Goal: Task Accomplishment & Management: Manage account settings

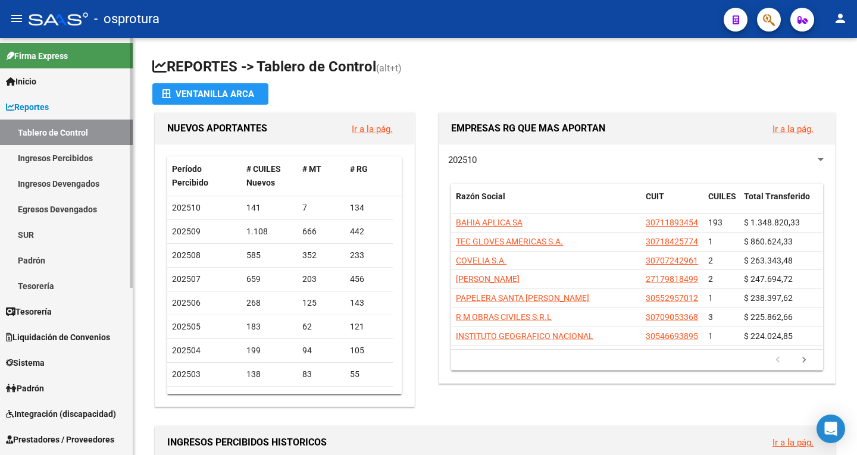
scroll to position [60, 0]
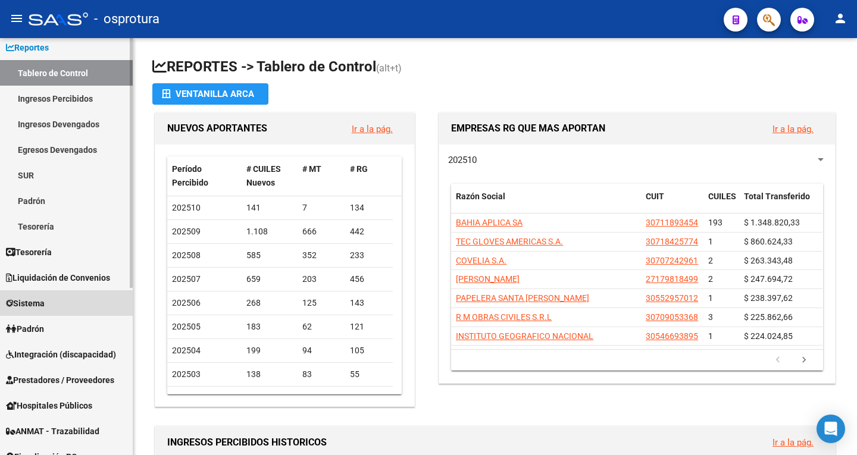
click at [77, 304] on link "Sistema" at bounding box center [66, 303] width 133 height 26
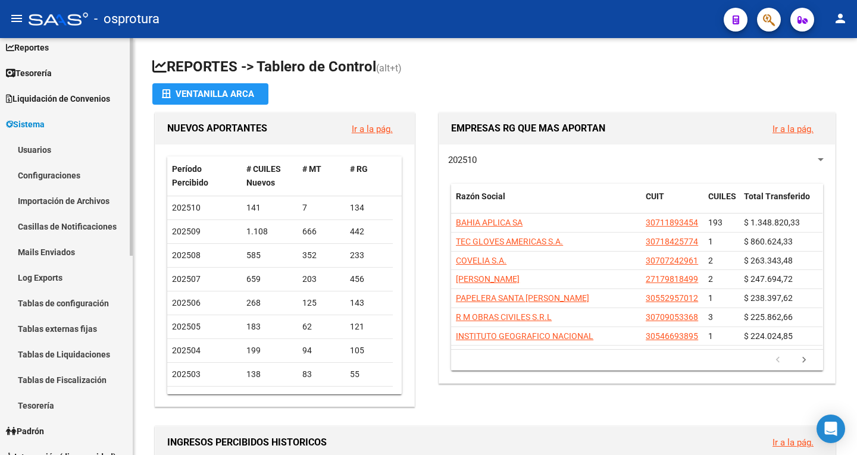
click at [76, 157] on link "Usuarios" at bounding box center [66, 150] width 133 height 26
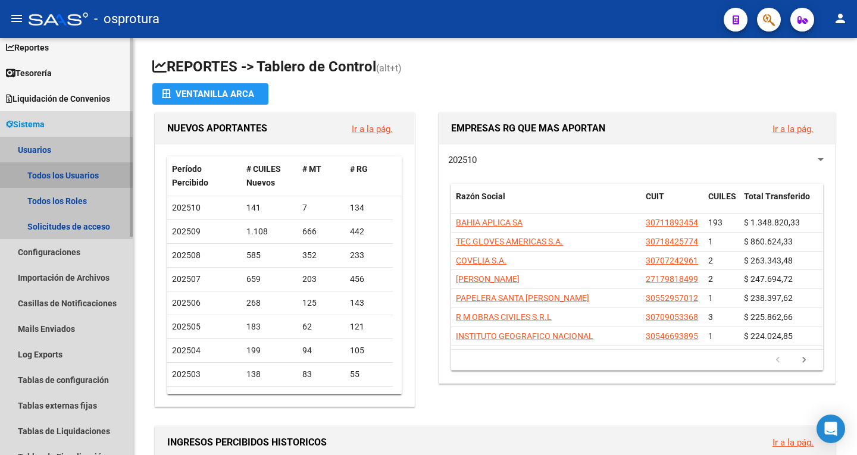
click at [89, 173] on link "Todos los Usuarios" at bounding box center [66, 175] width 133 height 26
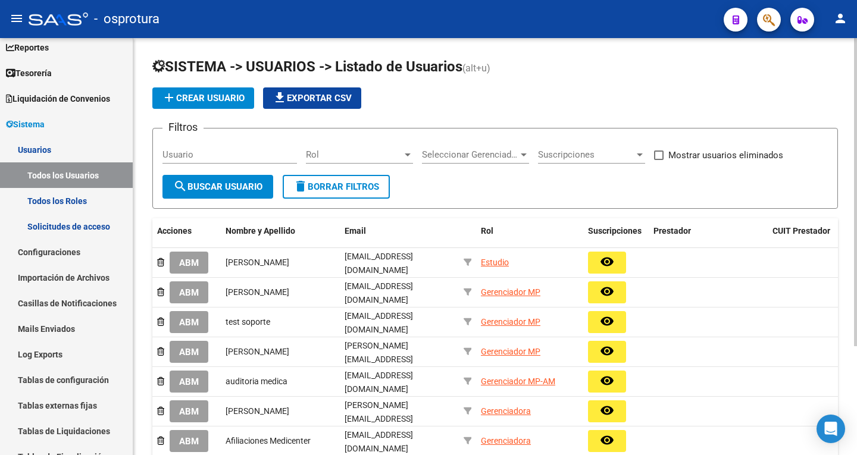
click at [236, 99] on span "add Crear Usuario" at bounding box center [203, 98] width 83 height 11
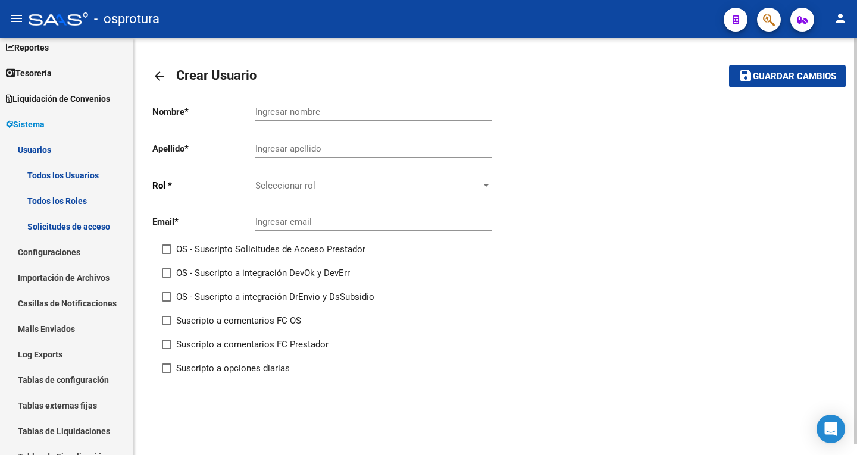
click at [315, 111] on input "Ingresar nombre" at bounding box center [373, 112] width 236 height 11
type input "[PERSON_NAME]"
click at [312, 140] on div "Ingresar apellido" at bounding box center [373, 145] width 236 height 26
type input "Guerrero"
click at [305, 179] on div "Seleccionar rol Seleccionar rol" at bounding box center [373, 182] width 236 height 26
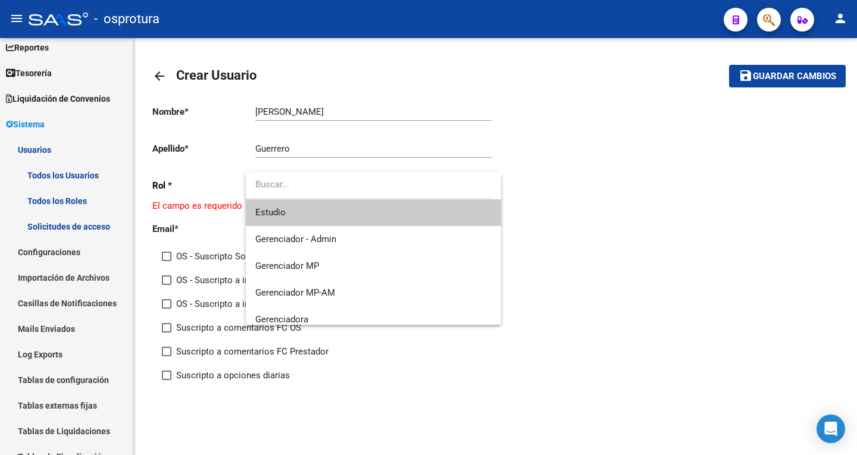
click at [693, 310] on div at bounding box center [428, 227] width 857 height 455
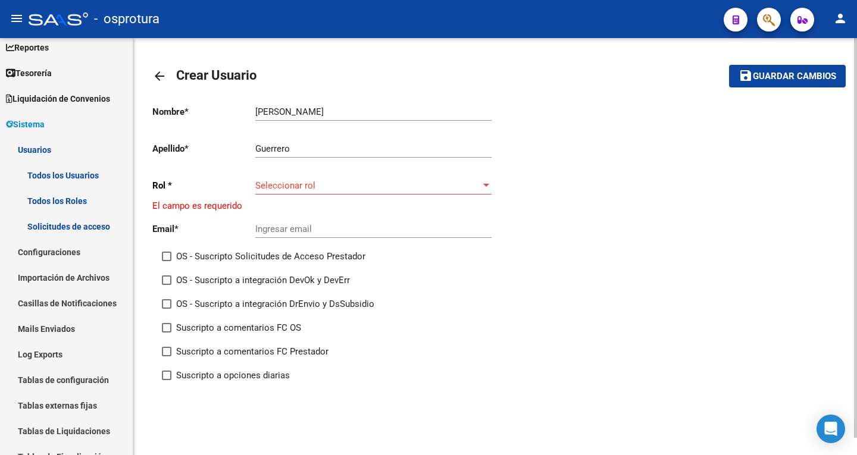
click at [320, 223] on div "Ingresar email" at bounding box center [373, 225] width 236 height 26
type input "[EMAIL_ADDRESS][DOMAIN_NAME]"
click at [549, 322] on div "Nombre * [PERSON_NAME] nombre Apellido * Guerrero Ingresar apellido [PERSON_NAM…" at bounding box center [495, 243] width 686 height 297
click at [334, 187] on span "Seleccionar rol" at bounding box center [368, 185] width 226 height 11
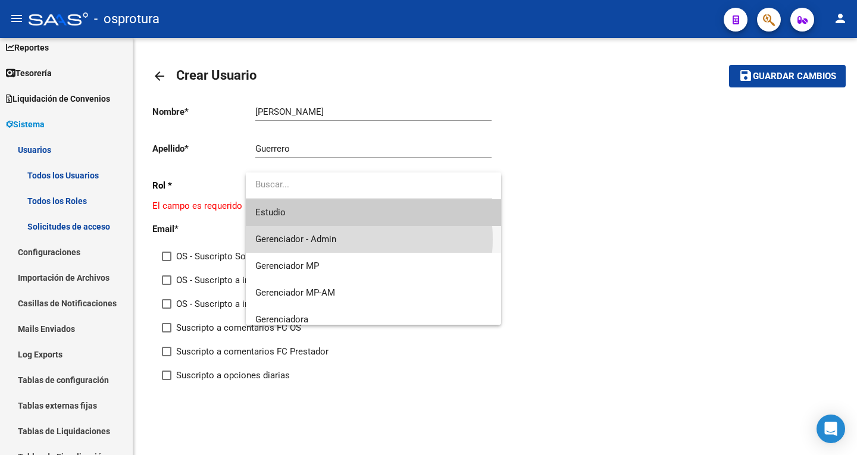
click at [342, 239] on span "Gerenciador - Admin" at bounding box center [373, 239] width 236 height 27
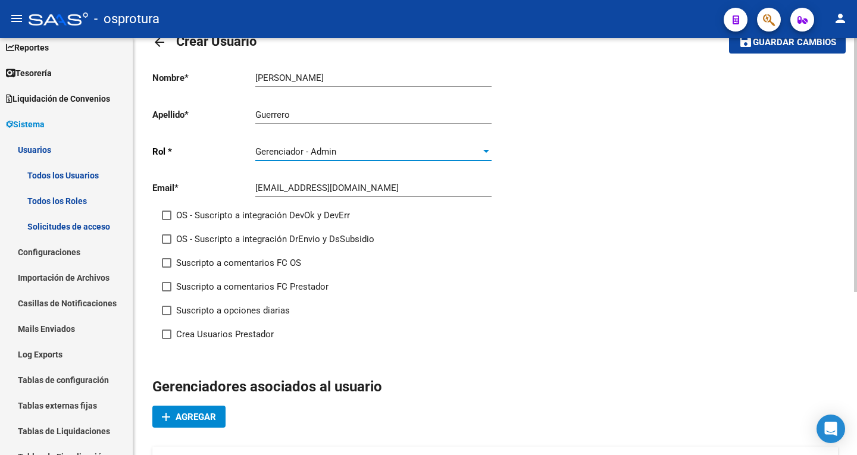
scroll to position [60, 0]
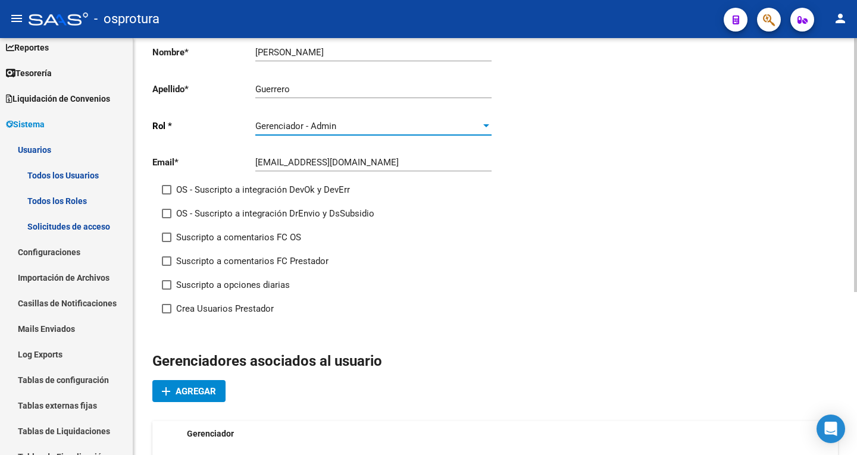
click at [412, 129] on div "Gerenciador - Admin" at bounding box center [368, 126] width 226 height 11
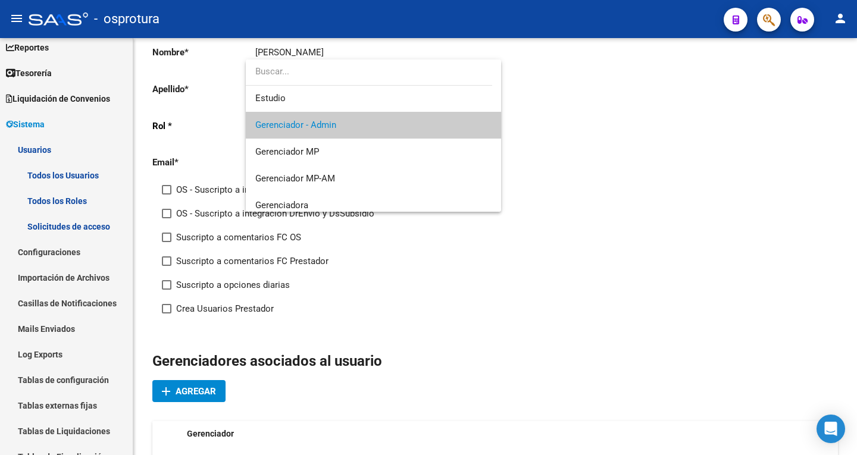
scroll to position [0, 0]
click at [390, 124] on span "Gerenciador - Admin" at bounding box center [373, 126] width 236 height 27
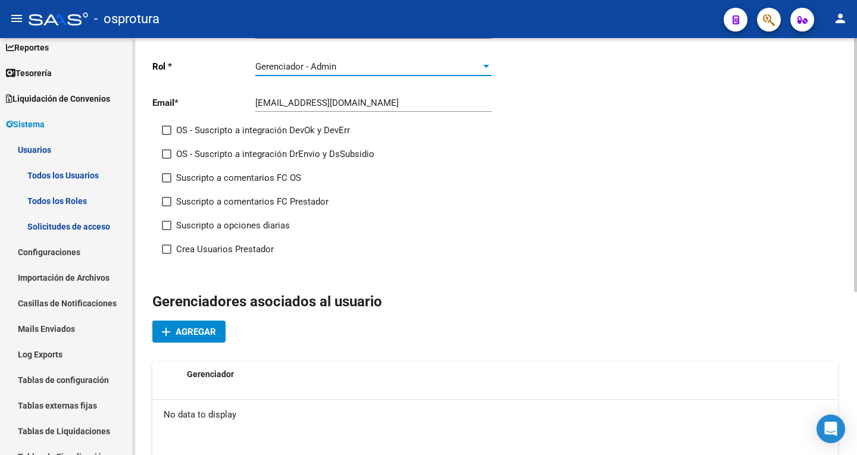
scroll to position [179, 0]
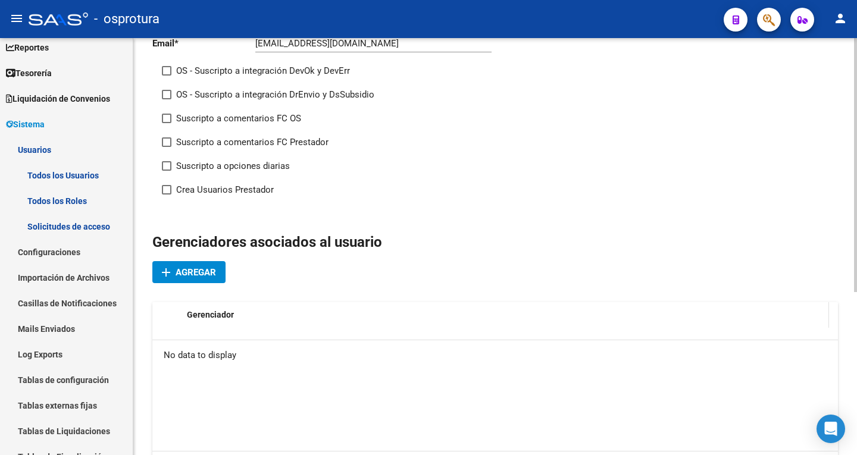
click at [212, 317] on span "Gerenciador" at bounding box center [210, 315] width 47 height 10
click at [203, 273] on span "Agregar" at bounding box center [196, 272] width 40 height 11
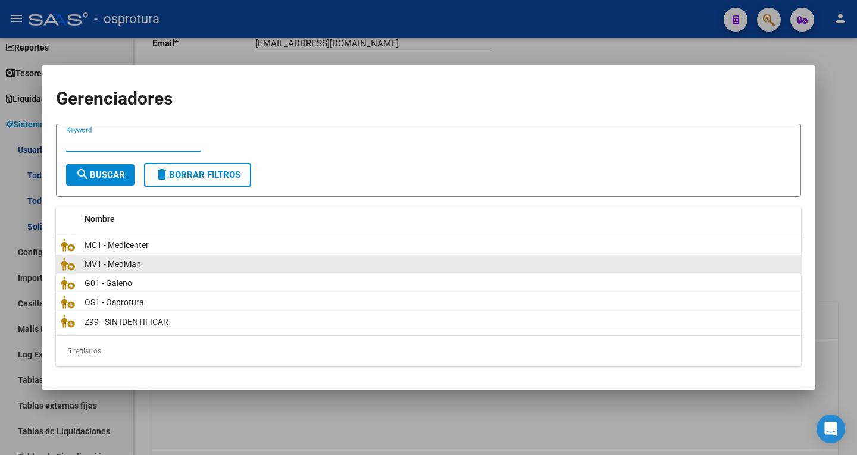
scroll to position [10, 0]
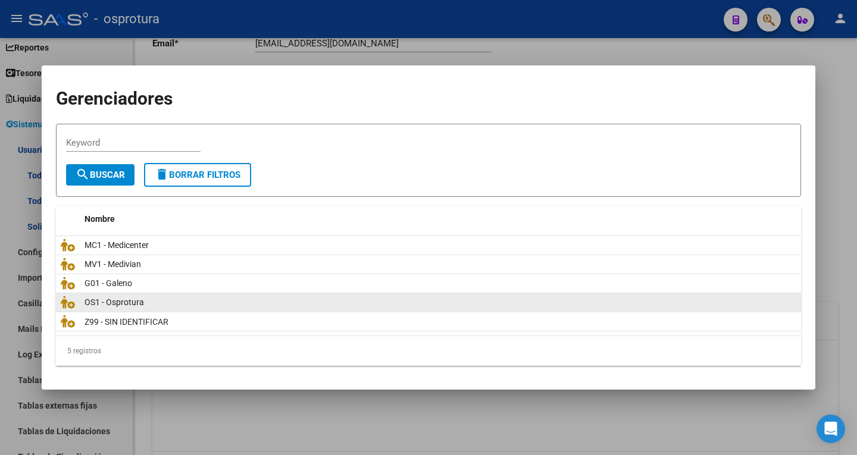
click at [156, 298] on div "OS1 - Osprotura" at bounding box center [441, 303] width 712 height 14
click at [73, 304] on icon at bounding box center [68, 302] width 14 height 13
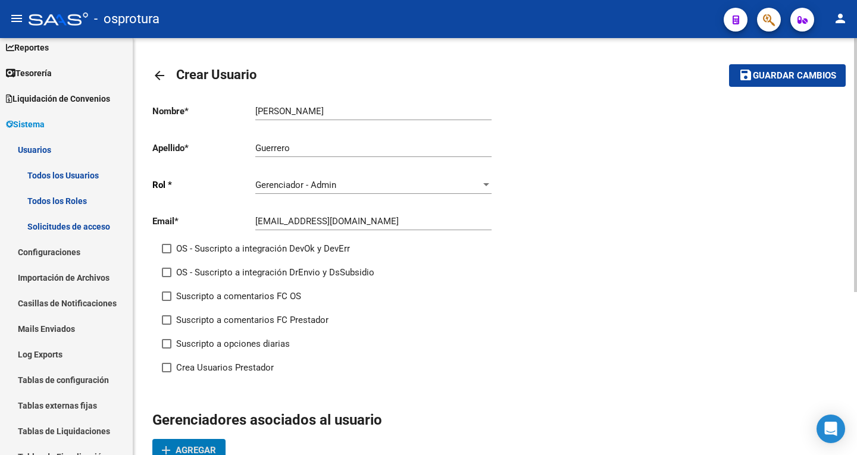
scroll to position [0, 0]
click at [782, 79] on span "Guardar cambios" at bounding box center [794, 76] width 83 height 11
click at [787, 77] on span "Guardar cambios" at bounding box center [794, 76] width 83 height 11
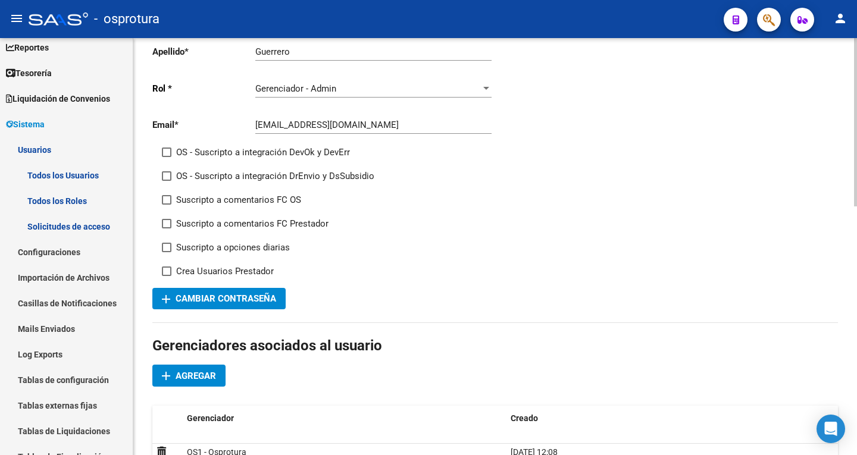
scroll to position [119, 0]
click at [248, 300] on span "add Cambiar Contraseña" at bounding box center [219, 298] width 114 height 11
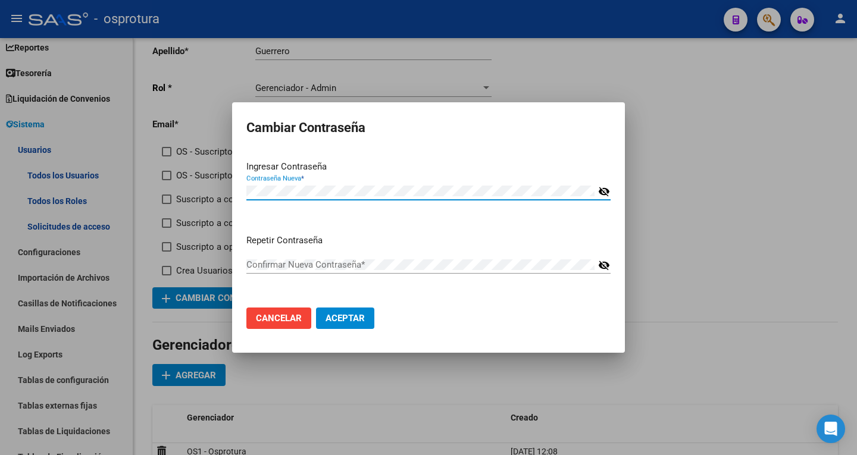
click at [690, 220] on div at bounding box center [428, 227] width 857 height 455
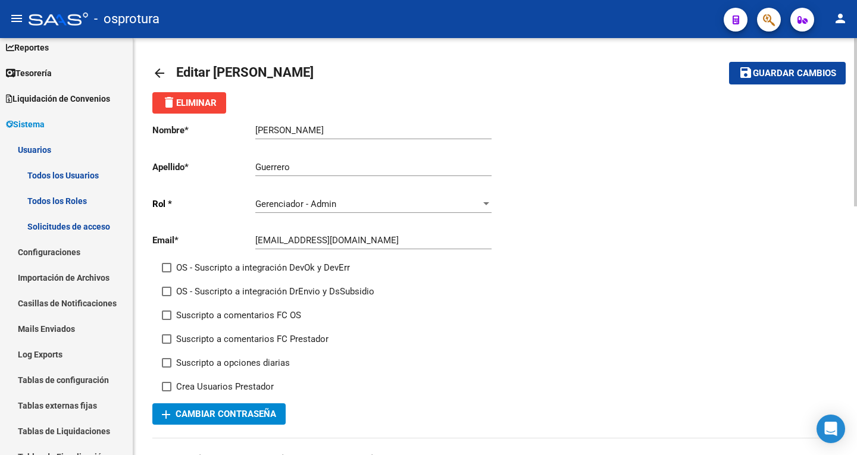
scroll to position [0, 0]
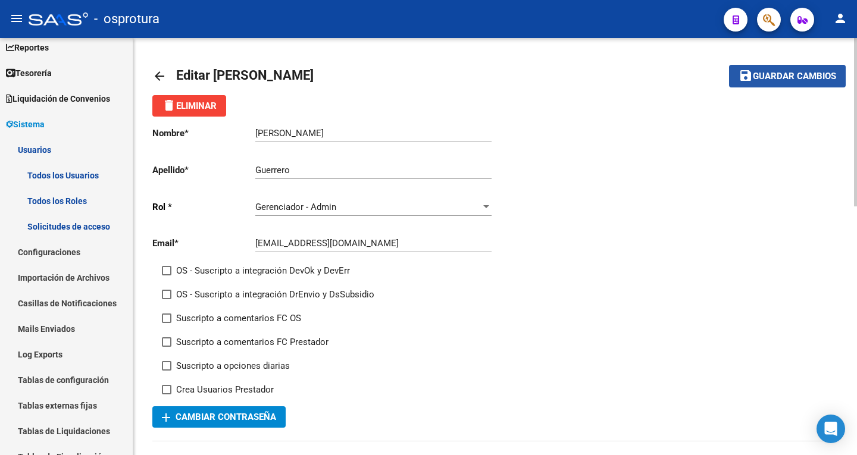
click at [795, 79] on span "Guardar cambios" at bounding box center [794, 76] width 83 height 11
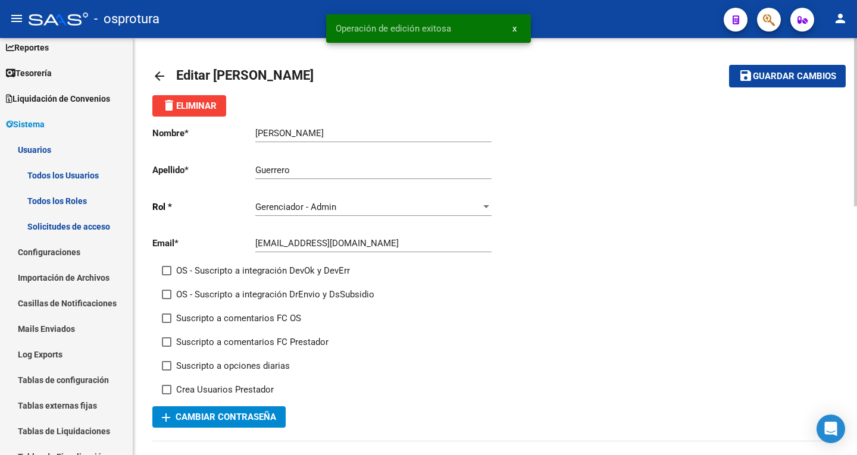
click at [545, 120] on div "Nombre * [PERSON_NAME] nombre Apellido * Guerrero Ingresar apellido [PERSON_NAM…" at bounding box center [495, 272] width 686 height 311
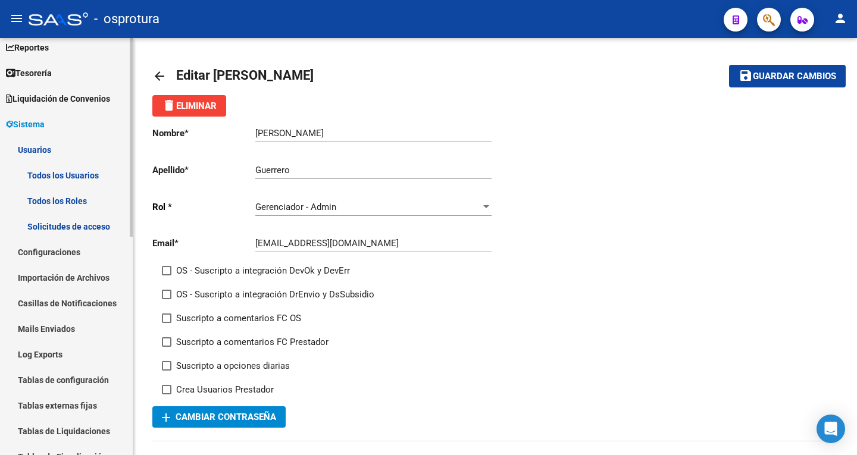
click at [52, 171] on link "Todos los Usuarios" at bounding box center [66, 175] width 133 height 26
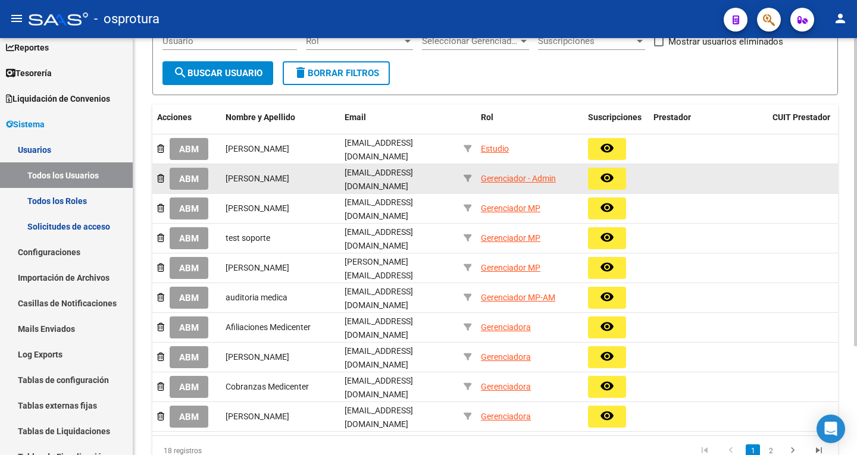
scroll to position [119, 0]
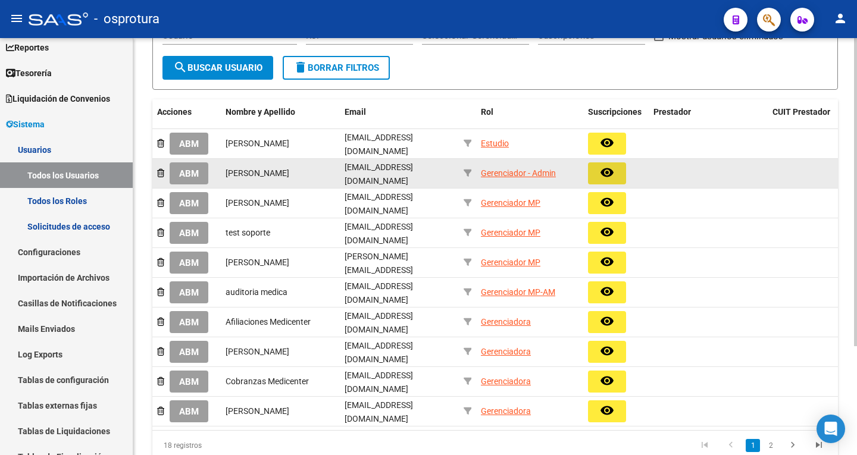
click at [608, 174] on mat-icon "remove_red_eye" at bounding box center [607, 172] width 14 height 14
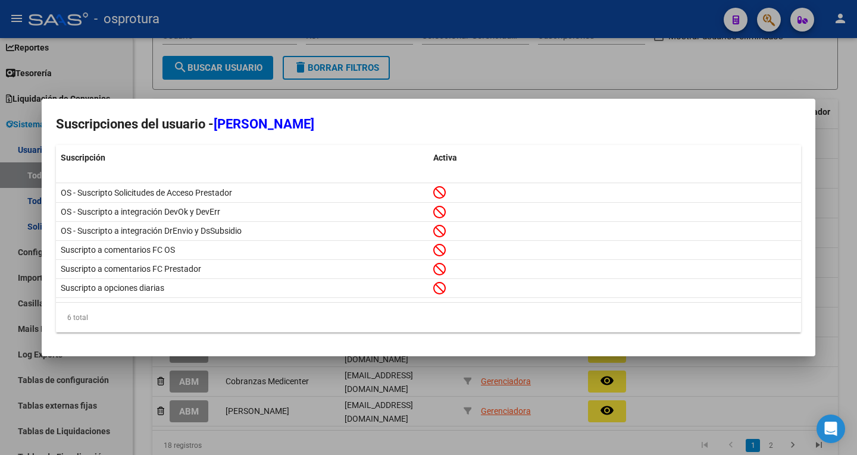
click at [486, 70] on div at bounding box center [428, 227] width 857 height 455
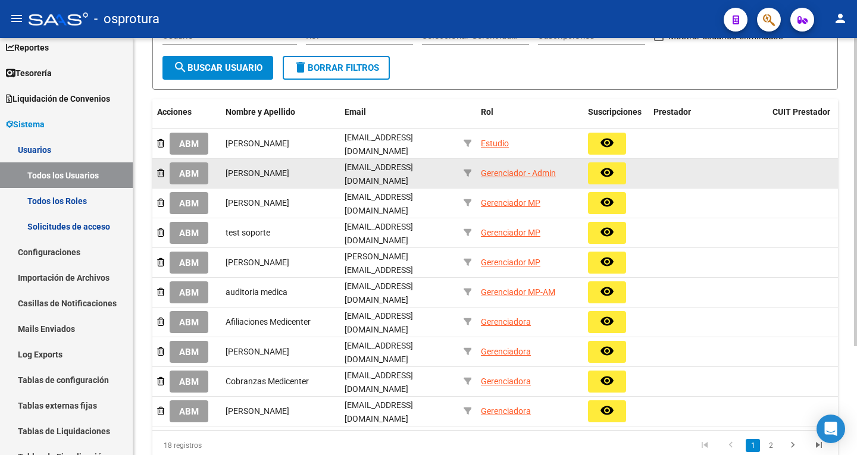
scroll to position [0, 0]
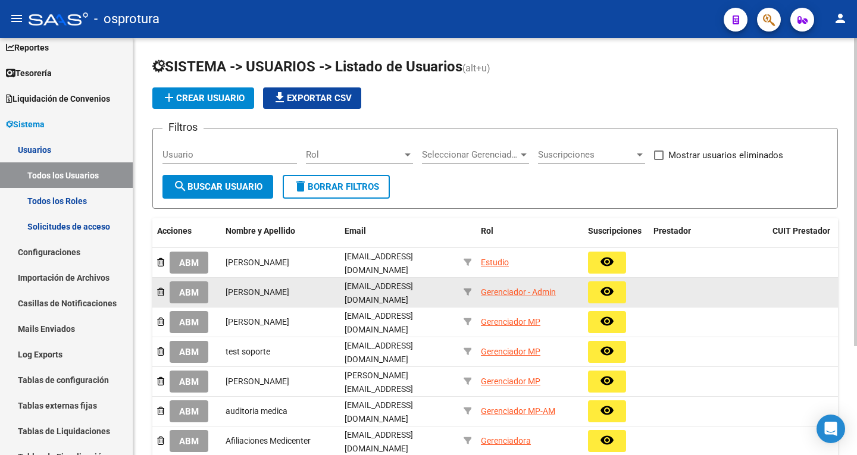
click at [508, 290] on div "Gerenciador - Admin" at bounding box center [518, 293] width 75 height 14
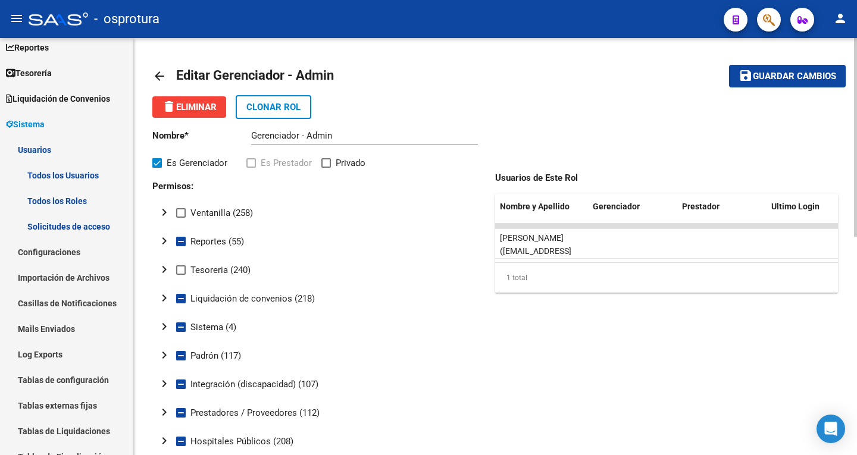
scroll to position [60, 0]
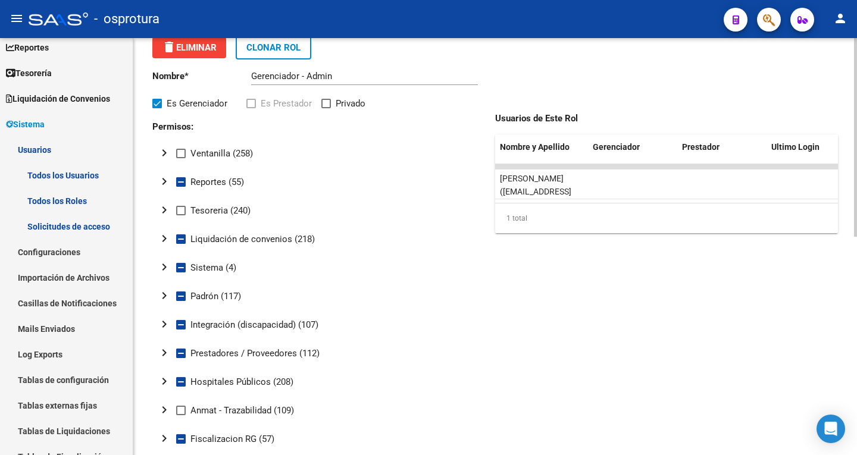
click at [186, 182] on label "Reportes (55)" at bounding box center [210, 182] width 68 height 14
click at [181, 187] on input "Reportes (55)" at bounding box center [180, 187] width 1 height 1
click at [185, 185] on span at bounding box center [181, 182] width 10 height 10
click at [181, 187] on input "Reportes (55)" at bounding box center [180, 187] width 1 height 1
checkbox input "false"
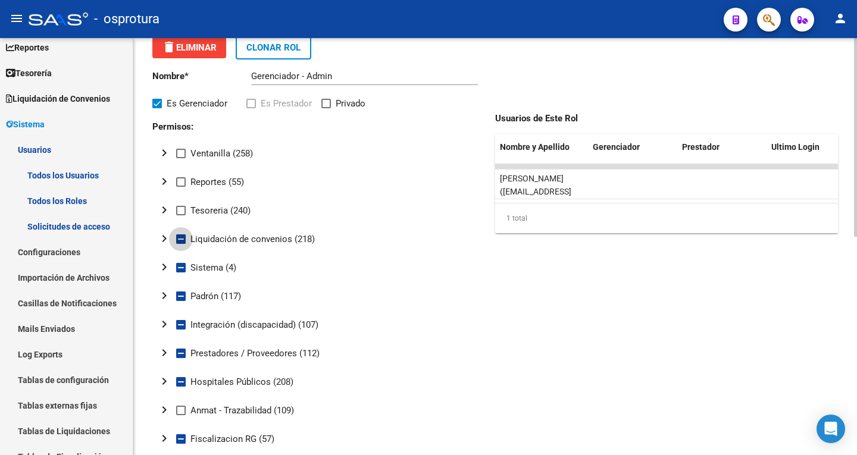
click at [180, 240] on span at bounding box center [181, 240] width 10 height 10
click at [180, 244] on input "Liquidación de convenios (218)" at bounding box center [180, 244] width 1 height 1
checkbox input "true"
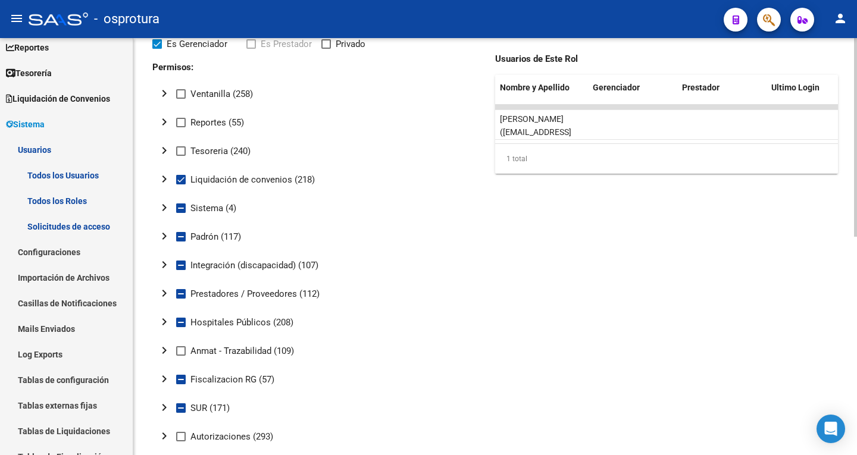
click at [182, 211] on span at bounding box center [181, 209] width 10 height 10
click at [181, 213] on input "Sistema (4)" at bounding box center [180, 213] width 1 height 1
click at [182, 211] on span at bounding box center [181, 209] width 10 height 10
click at [181, 213] on input "Sistema (4)" at bounding box center [180, 213] width 1 height 1
checkbox input "false"
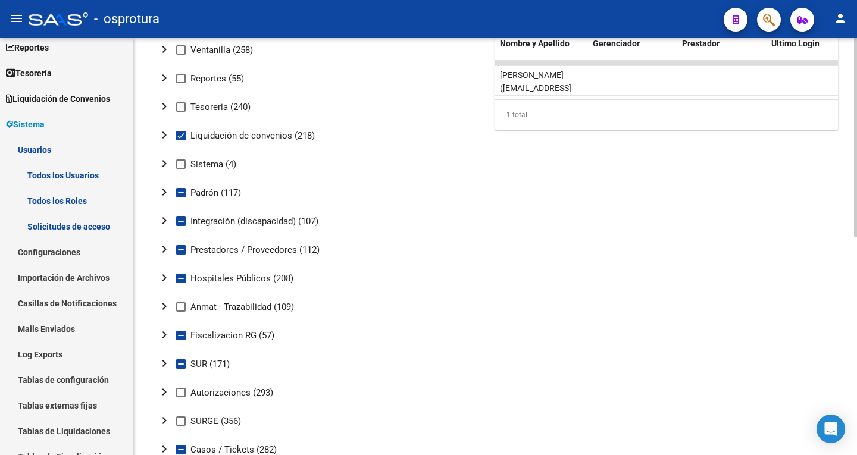
scroll to position [179, 0]
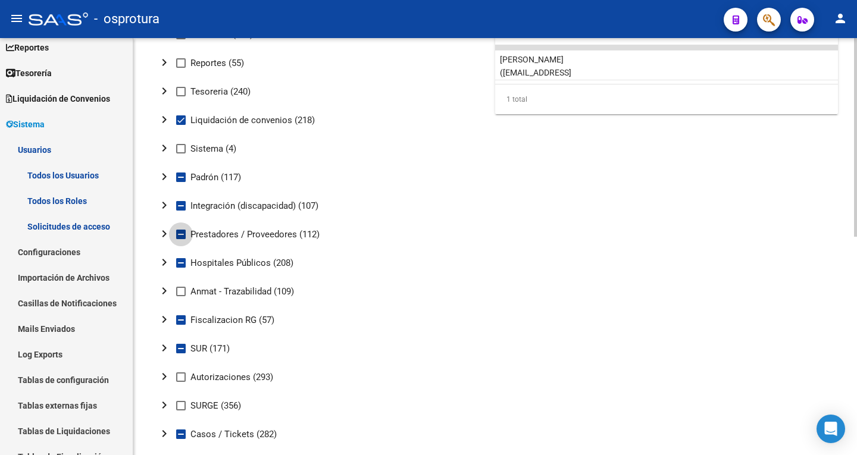
click at [186, 231] on label "Prestadores / Proveedores (112)" at bounding box center [247, 234] width 143 height 14
click at [181, 239] on input "Prestadores / Proveedores (112)" at bounding box center [180, 239] width 1 height 1
click at [186, 231] on label "Prestadores / Proveedores (112)" at bounding box center [247, 234] width 143 height 14
click at [181, 239] on input "Prestadores / Proveedores (112)" at bounding box center [180, 239] width 1 height 1
checkbox input "false"
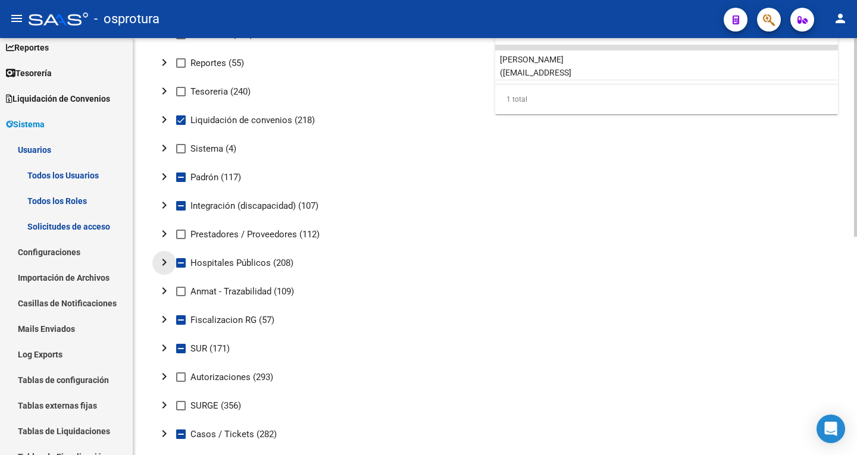
click at [176, 263] on button "chevron_right" at bounding box center [164, 263] width 24 height 24
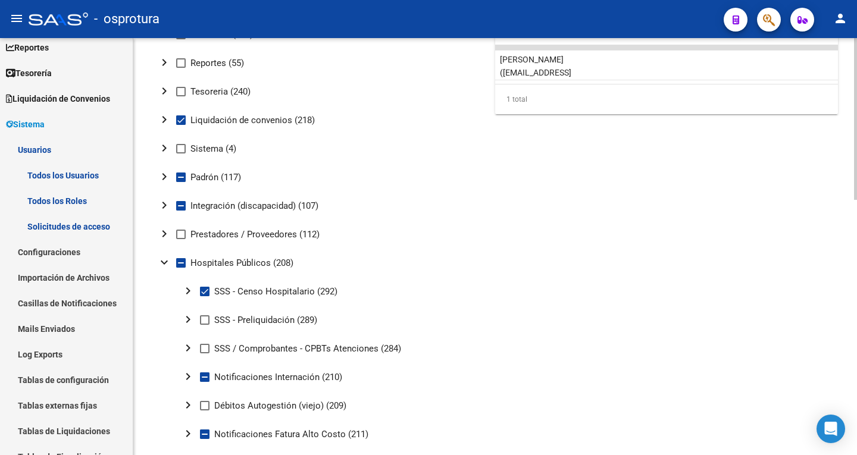
click at [180, 262] on span at bounding box center [181, 263] width 10 height 10
click at [180, 268] on input "Hospitales Públicos (208)" at bounding box center [180, 268] width 1 height 1
checkbox input "true"
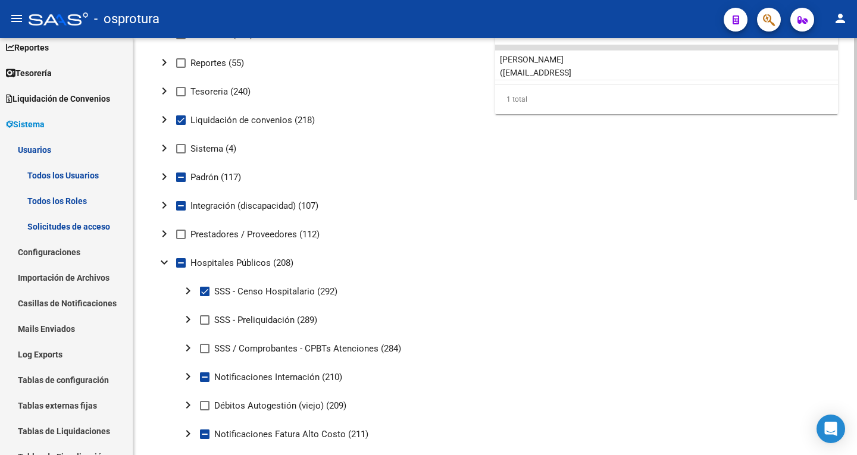
checkbox input "true"
click at [180, 262] on span at bounding box center [181, 263] width 10 height 10
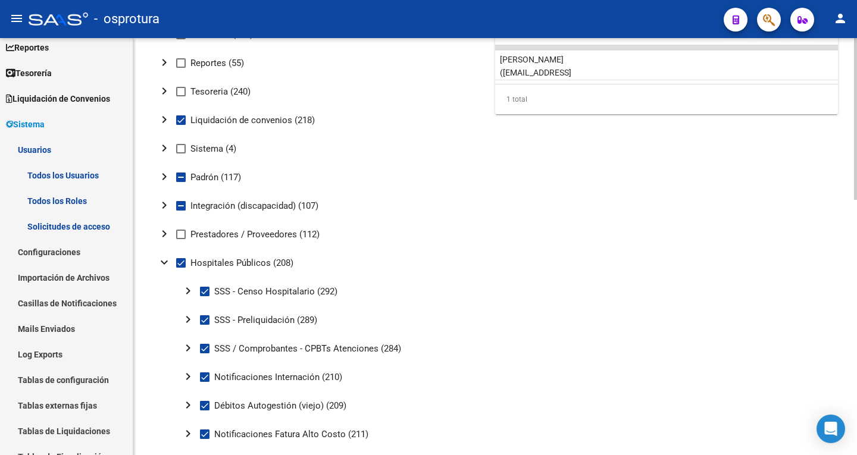
click at [180, 268] on input "Hospitales Públicos (208)" at bounding box center [180, 268] width 1 height 1
checkbox input "false"
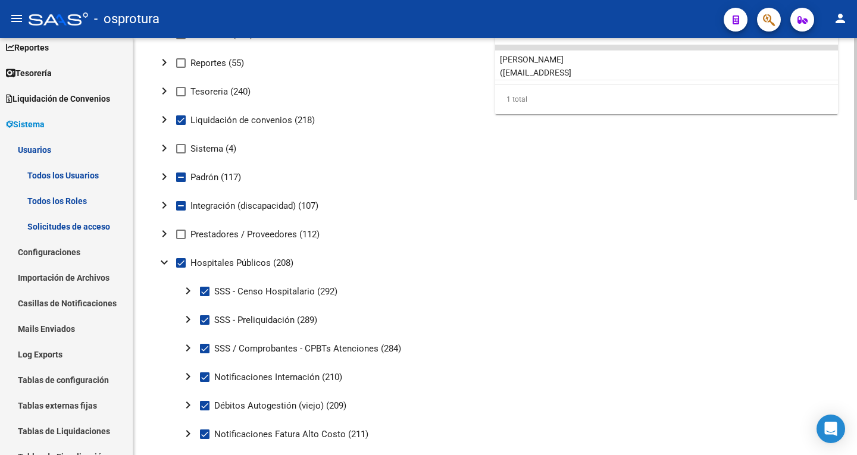
checkbox input "false"
click at [416, 261] on mat-tree-node "expand_more Hospitales Públicos (208)" at bounding box center [316, 263] width 329 height 29
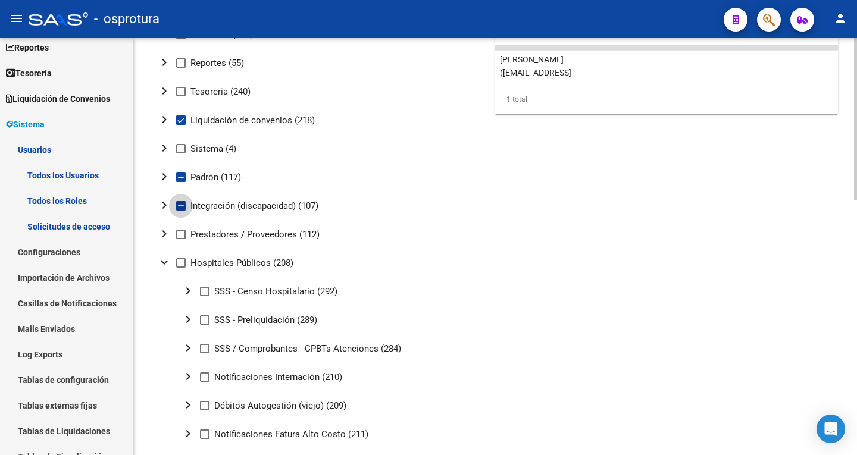
click at [185, 206] on span at bounding box center [181, 206] width 10 height 10
click at [181, 211] on input "Integración (discapacidad) (107)" at bounding box center [180, 211] width 1 height 1
click at [185, 206] on span at bounding box center [181, 206] width 10 height 10
click at [181, 211] on input "Integración (discapacidad) (107)" at bounding box center [180, 211] width 1 height 1
checkbox input "false"
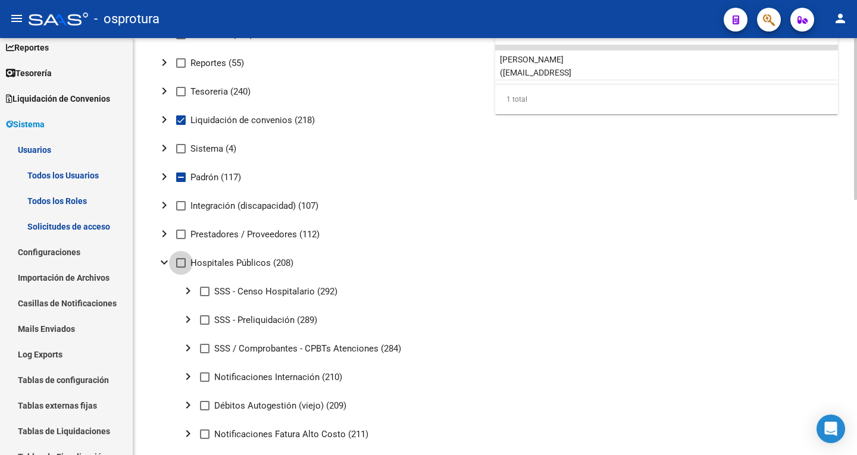
click at [183, 261] on span at bounding box center [181, 263] width 10 height 10
click at [181, 268] on input "Hospitales Públicos (208)" at bounding box center [180, 268] width 1 height 1
checkbox input "true"
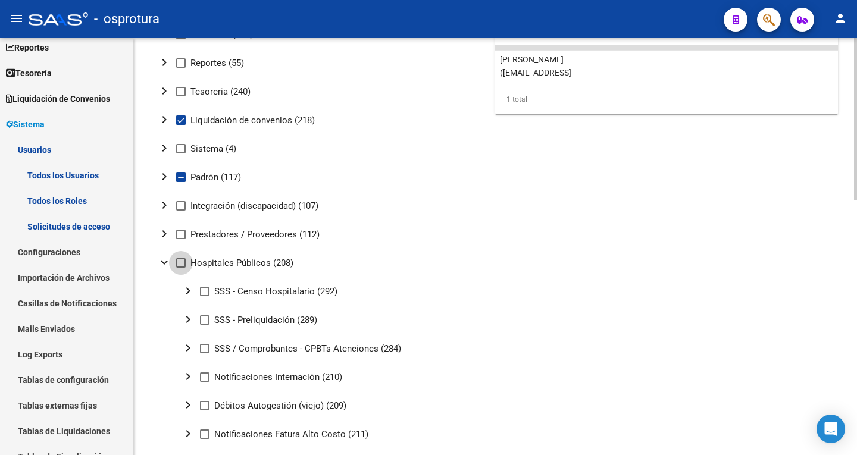
checkbox input "true"
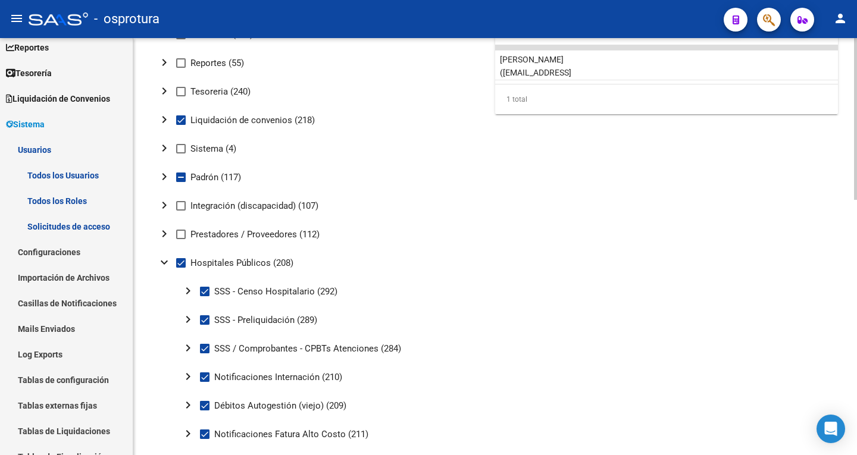
click at [183, 261] on span at bounding box center [181, 263] width 10 height 10
click at [181, 268] on input "Hospitales Públicos (208)" at bounding box center [180, 268] width 1 height 1
checkbox input "false"
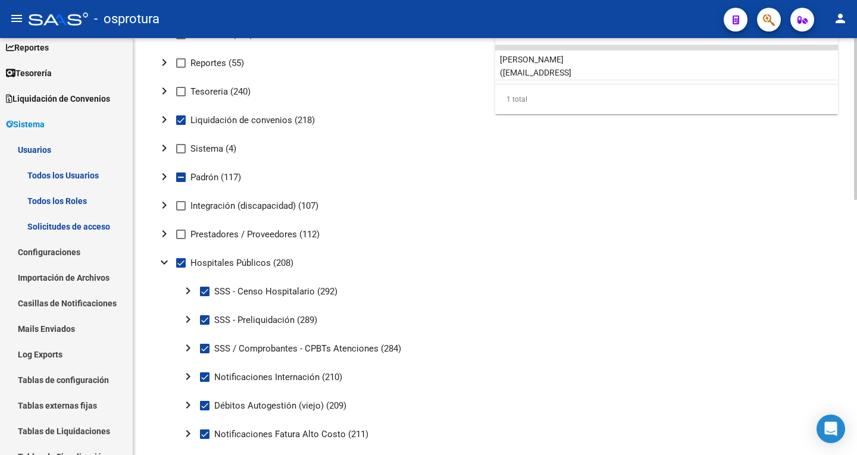
checkbox input "false"
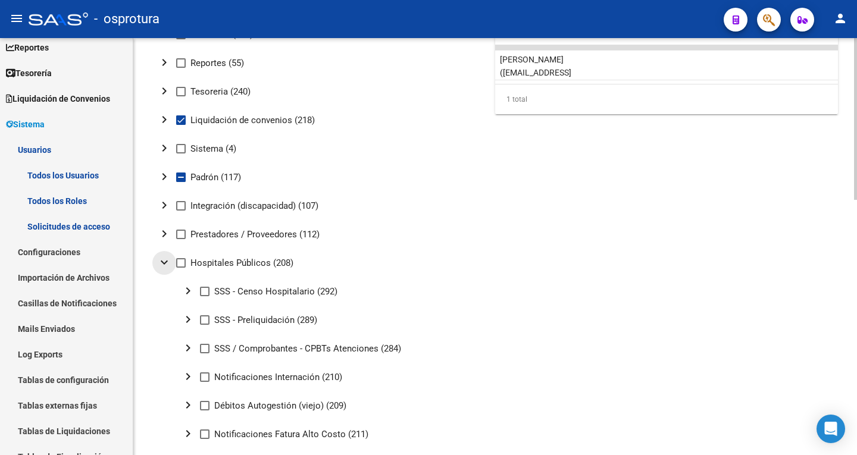
click at [168, 261] on mat-icon "expand_more" at bounding box center [164, 262] width 14 height 14
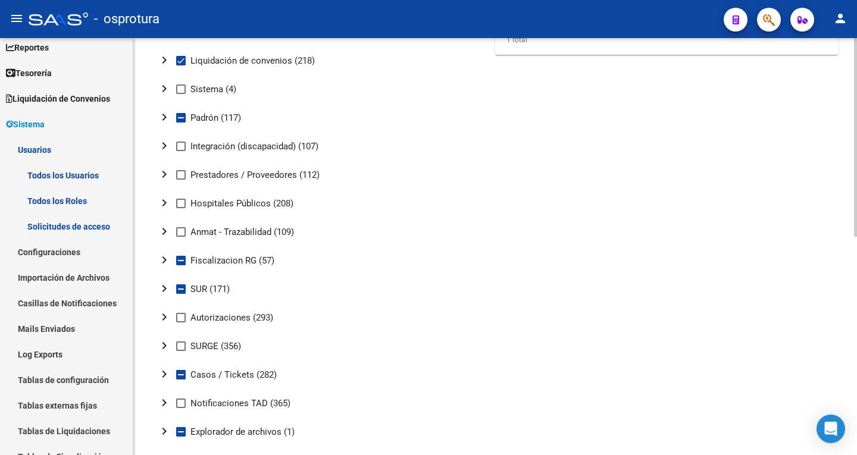
scroll to position [298, 0]
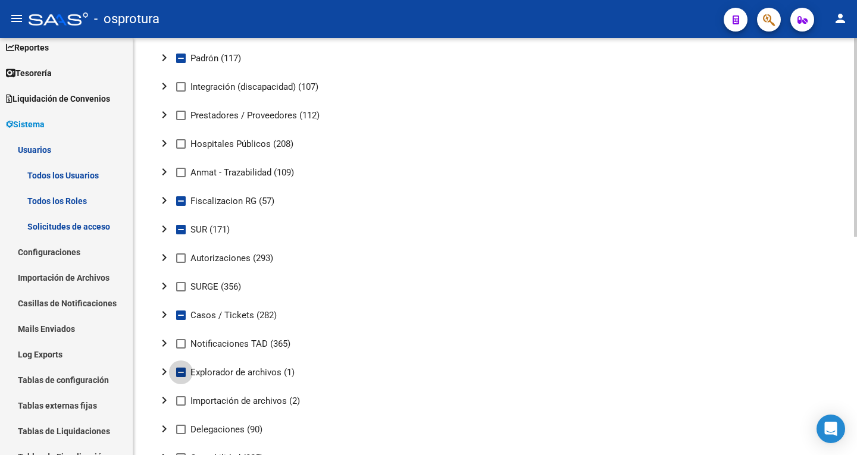
click at [179, 368] on span at bounding box center [181, 373] width 10 height 10
click at [180, 377] on input "Explorador de archivos (1)" at bounding box center [180, 377] width 1 height 1
click at [179, 368] on span at bounding box center [181, 373] width 10 height 10
click at [180, 377] on input "Explorador de archivos (1)" at bounding box center [180, 377] width 1 height 1
checkbox input "false"
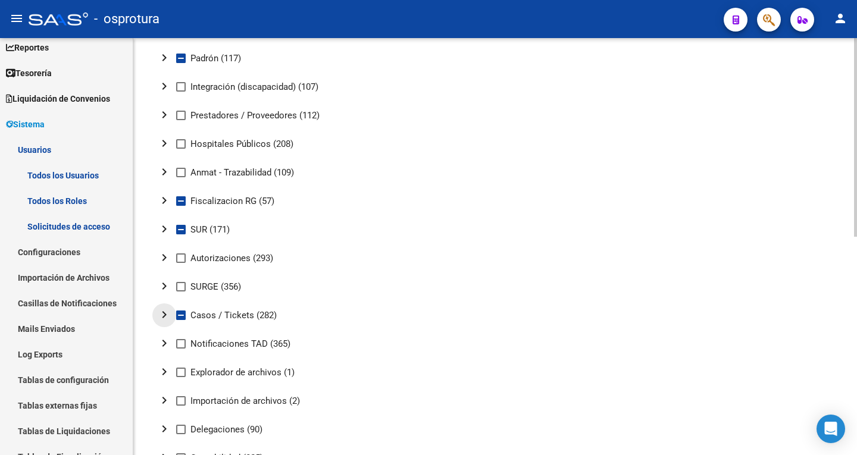
click at [173, 315] on button "chevron_right" at bounding box center [164, 316] width 24 height 24
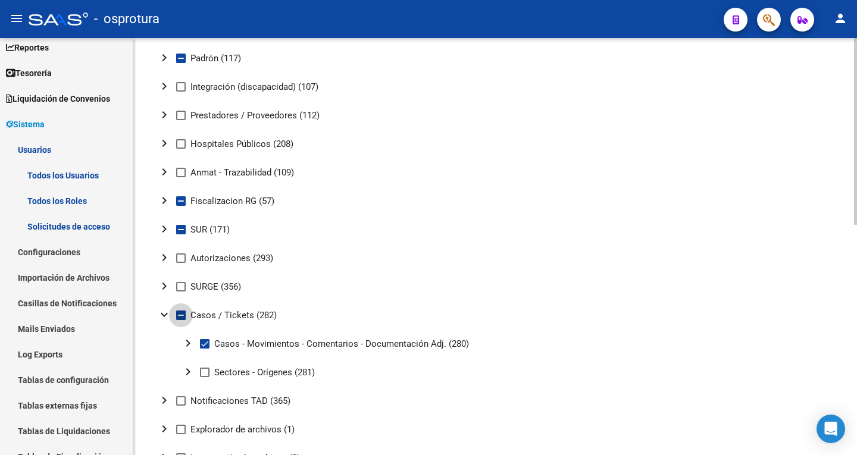
click at [185, 314] on span at bounding box center [181, 316] width 10 height 10
click at [181, 320] on input "Casos / Tickets (282)" at bounding box center [180, 320] width 1 height 1
checkbox input "true"
click at [185, 314] on span at bounding box center [181, 316] width 10 height 10
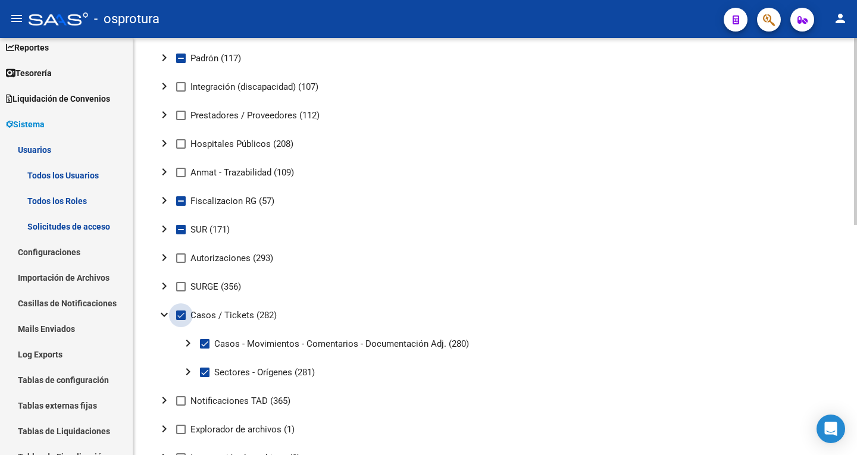
click at [181, 320] on input "Casos / Tickets (282)" at bounding box center [180, 320] width 1 height 1
checkbox input "false"
click at [168, 317] on mat-icon "expand_more" at bounding box center [164, 315] width 14 height 14
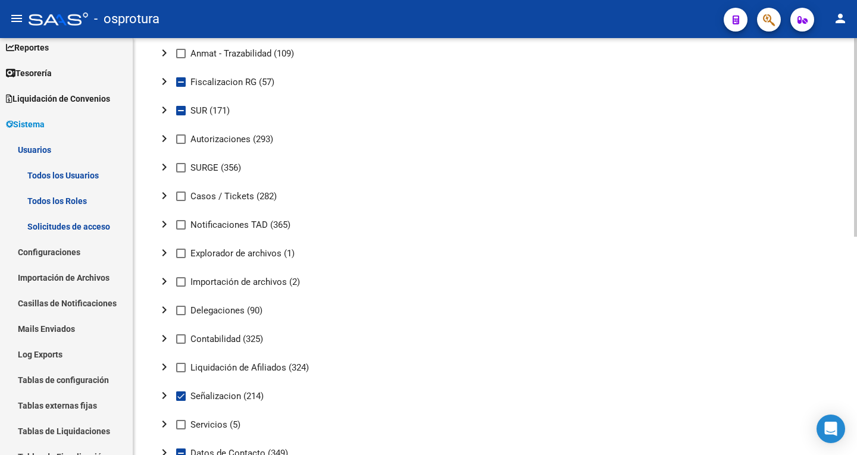
scroll to position [458, 0]
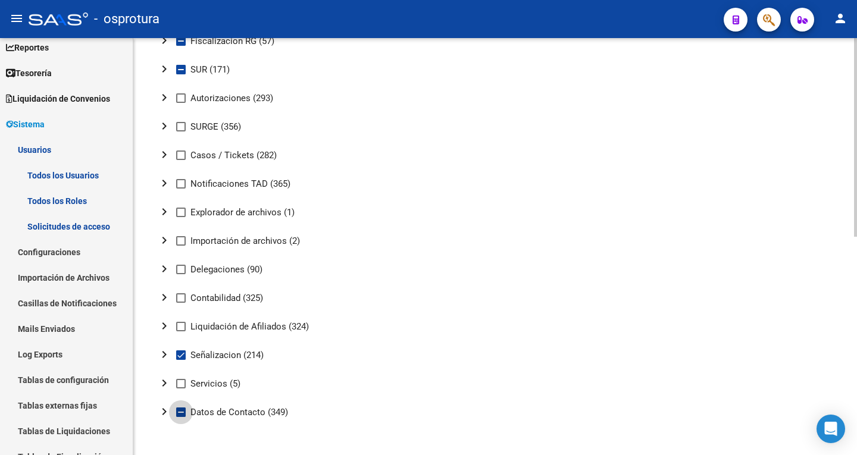
click at [183, 415] on span at bounding box center [181, 413] width 10 height 10
click at [181, 417] on input "Datos de Contacto (349)" at bounding box center [180, 417] width 1 height 1
click at [183, 415] on span at bounding box center [181, 413] width 10 height 10
click at [181, 417] on input "Datos de Contacto (349)" at bounding box center [180, 417] width 1 height 1
checkbox input "false"
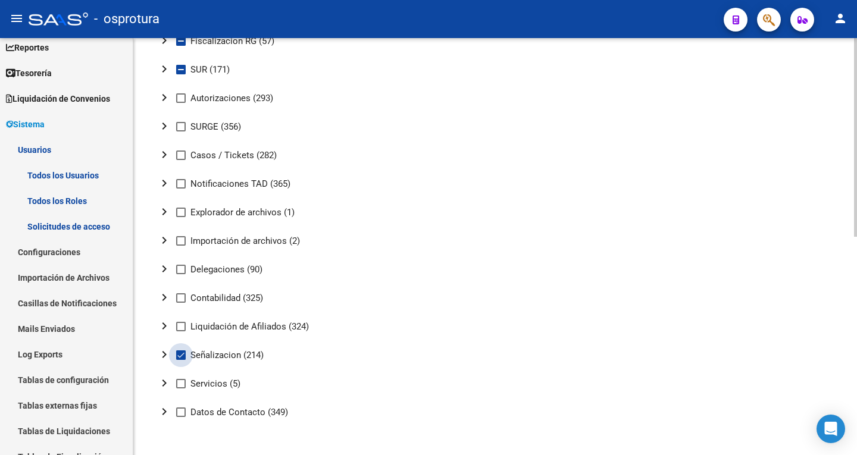
click at [185, 355] on span at bounding box center [181, 356] width 10 height 10
click at [181, 360] on input "Señalizacion (214)" at bounding box center [180, 360] width 1 height 1
click at [185, 355] on span at bounding box center [181, 356] width 10 height 10
click at [181, 360] on input "Señalizacion (214)" at bounding box center [180, 360] width 1 height 1
click at [185, 355] on span at bounding box center [181, 356] width 10 height 10
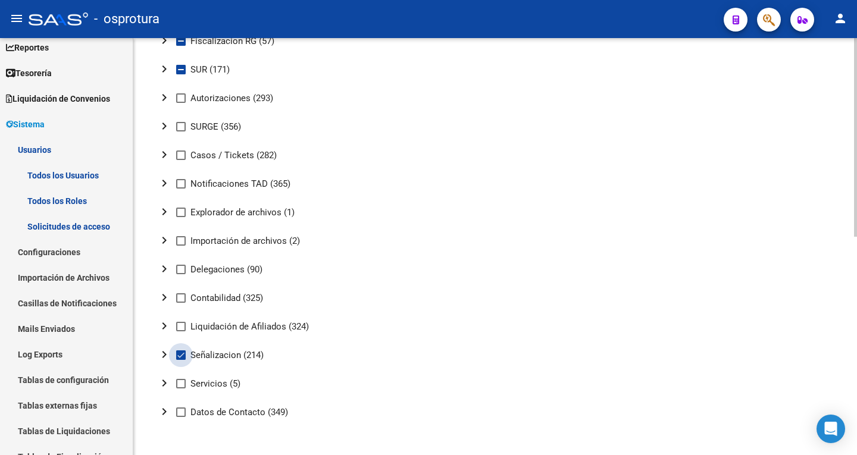
click at [181, 360] on input "Señalizacion (214)" at bounding box center [180, 360] width 1 height 1
checkbox input "false"
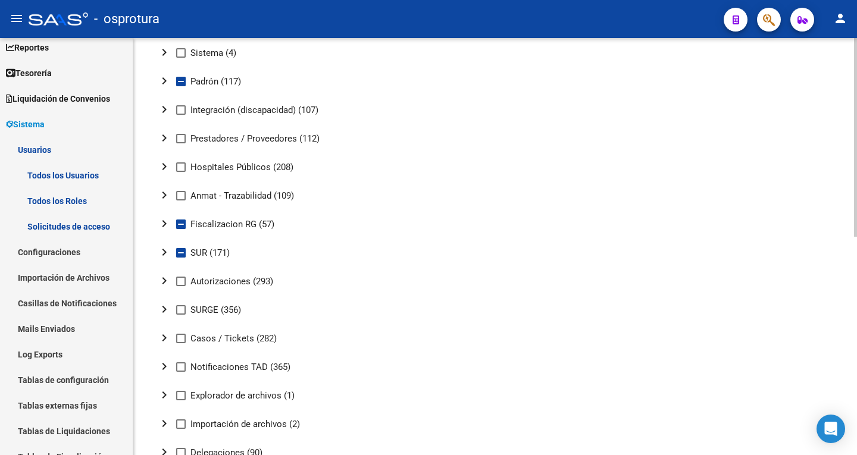
scroll to position [220, 0]
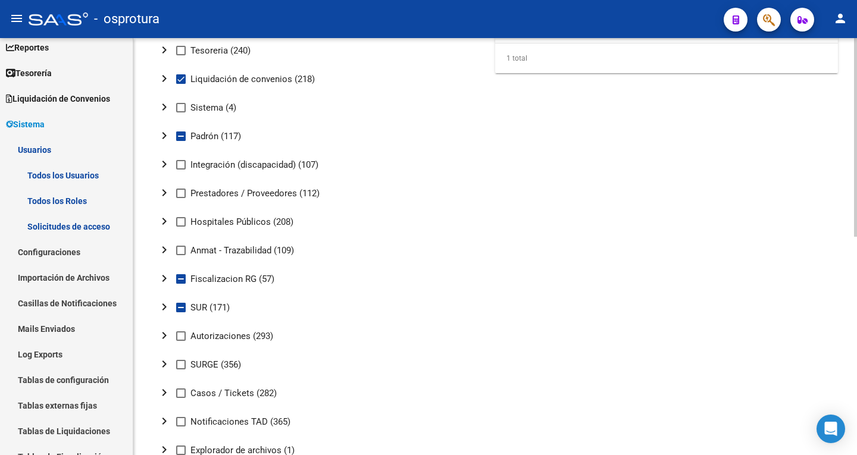
click at [178, 280] on span at bounding box center [181, 279] width 10 height 10
click at [180, 284] on input "Fiscalizacion RG (57)" at bounding box center [180, 284] width 1 height 1
checkbox input "true"
click at [180, 307] on span at bounding box center [181, 308] width 10 height 10
click at [180, 312] on input "SUR (171)" at bounding box center [180, 312] width 1 height 1
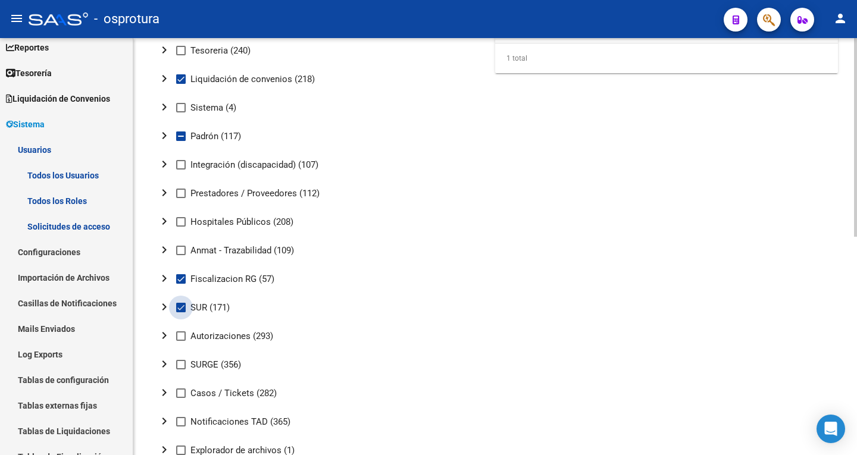
click at [180, 307] on span at bounding box center [181, 308] width 10 height 10
click at [180, 312] on input "SUR (171)" at bounding box center [180, 312] width 1 height 1
checkbox input "false"
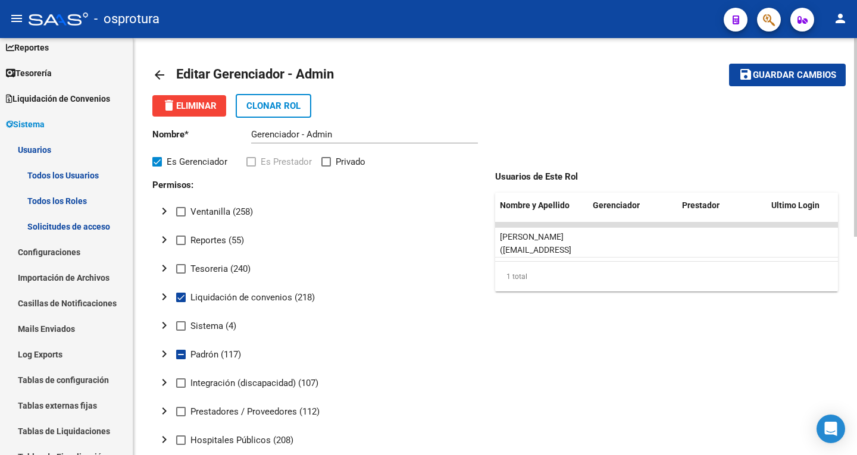
scroll to position [0, 0]
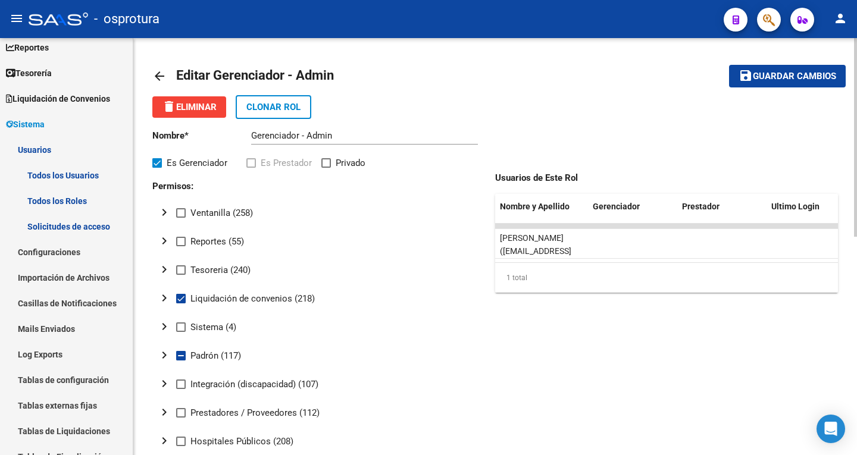
click at [793, 76] on span "Guardar cambios" at bounding box center [794, 76] width 83 height 11
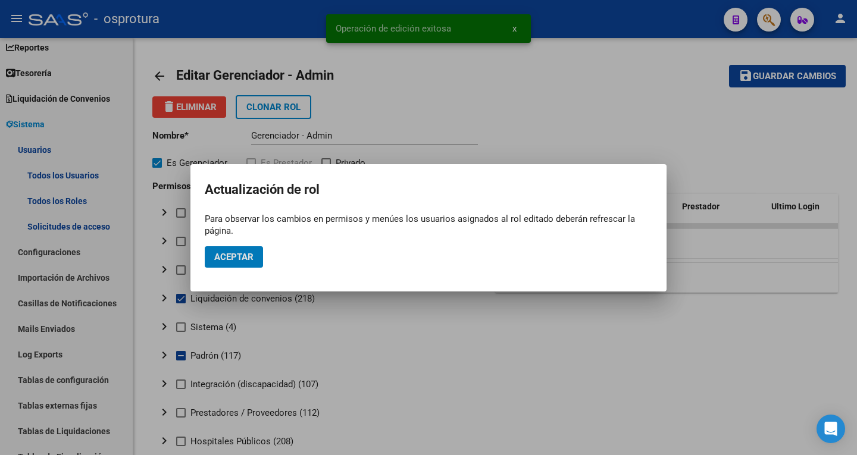
click at [238, 261] on span "Aceptar" at bounding box center [233, 257] width 39 height 11
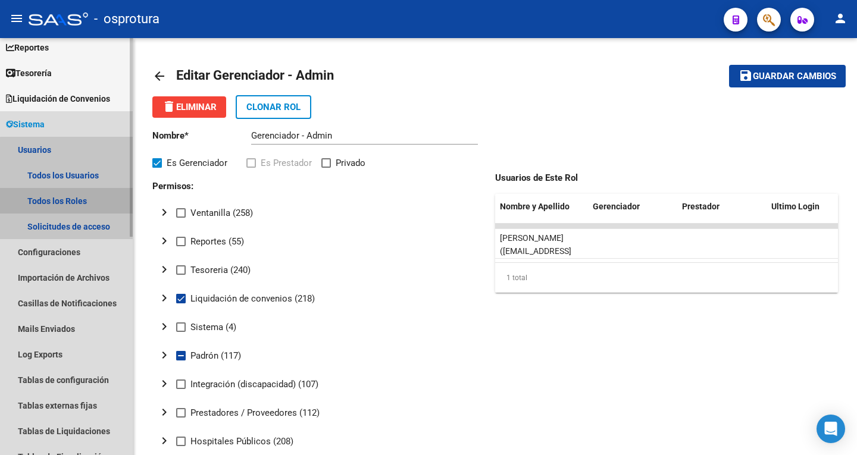
click at [69, 204] on link "Todos los Roles" at bounding box center [66, 201] width 133 height 26
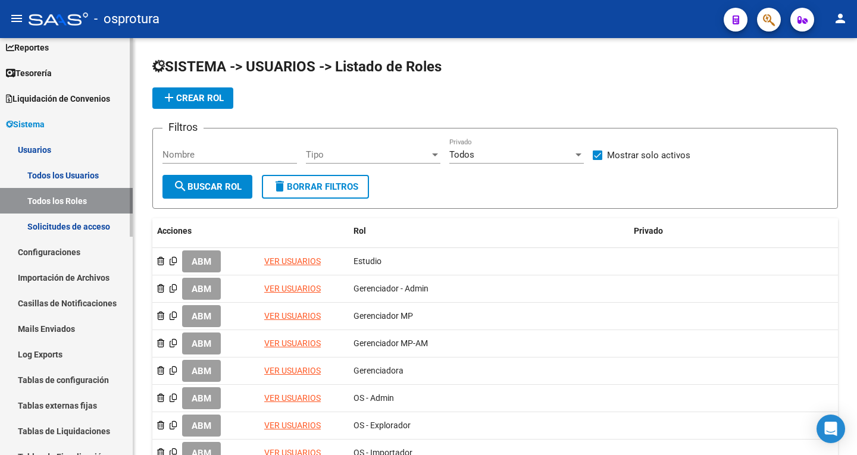
click at [77, 225] on link "Solicitudes de acceso" at bounding box center [66, 227] width 133 height 26
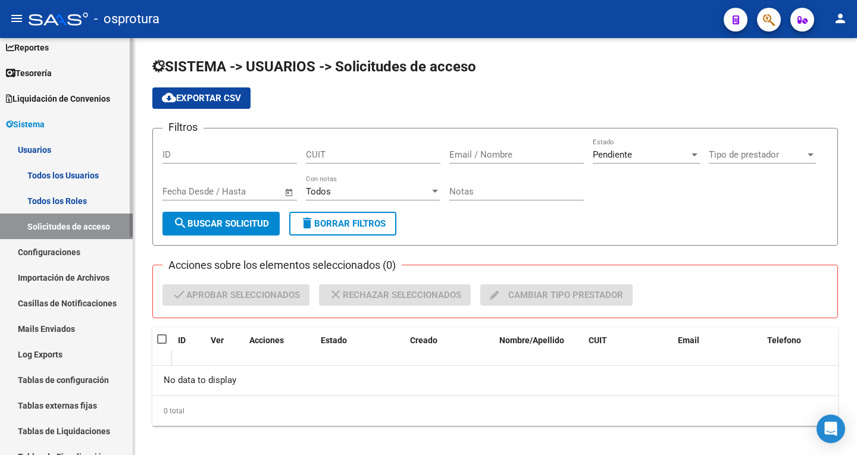
click at [45, 165] on link "Todos los Usuarios" at bounding box center [66, 175] width 133 height 26
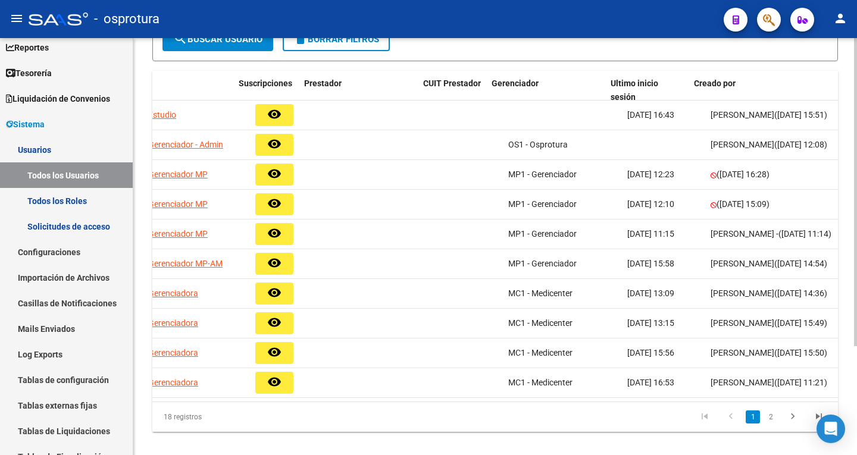
scroll to position [0, 349]
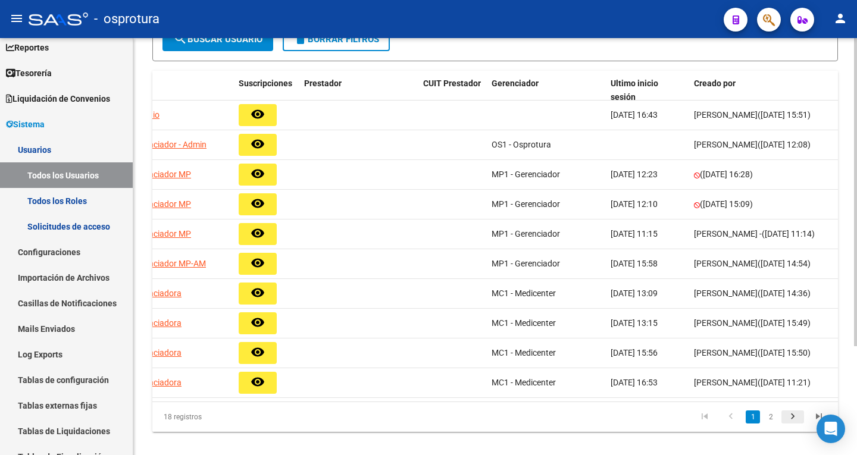
click at [790, 411] on icon "go to next page" at bounding box center [792, 418] width 15 height 14
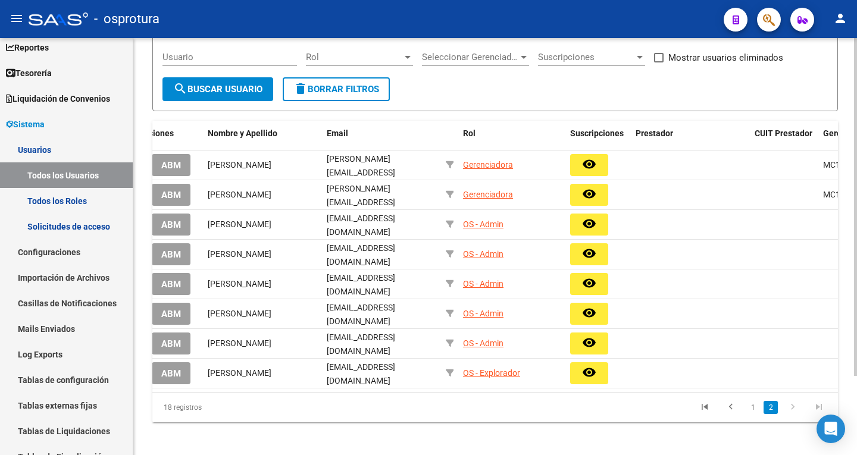
scroll to position [0, 0]
